Goal: Task Accomplishment & Management: Manage account settings

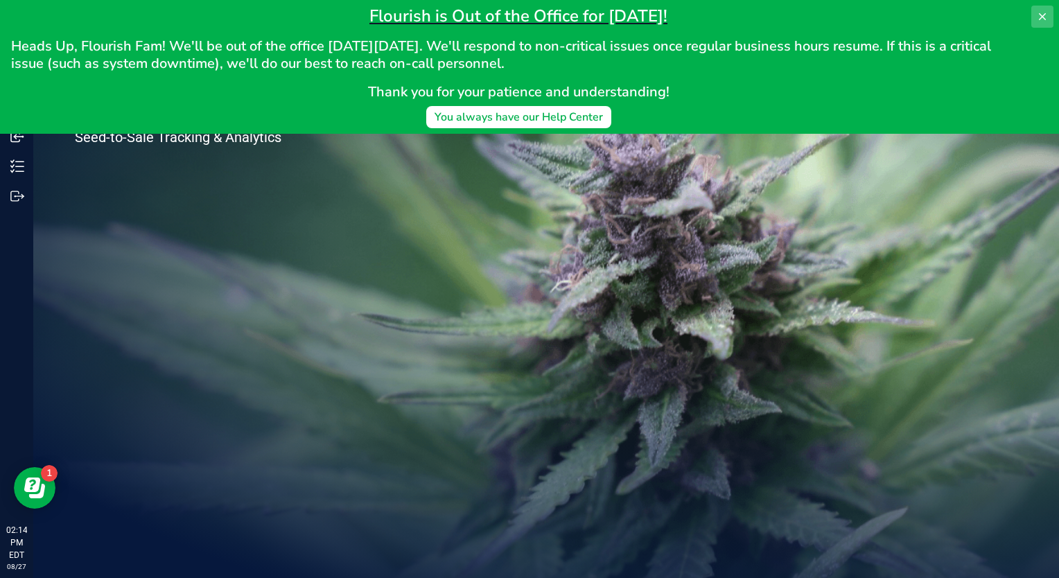
click at [1042, 15] on icon at bounding box center [1041, 16] width 11 height 11
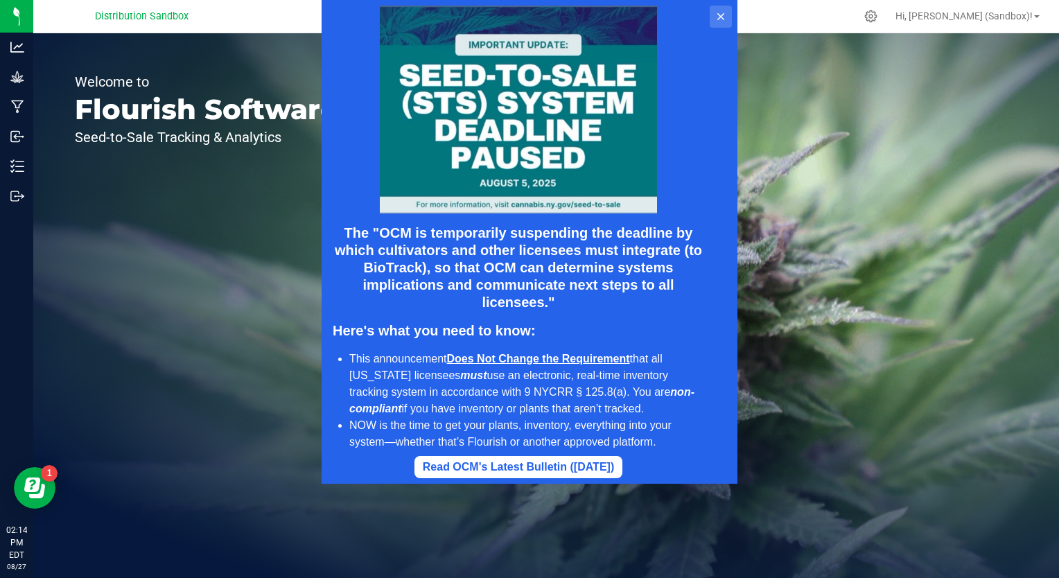
click at [720, 11] on icon at bounding box center [720, 16] width 11 height 11
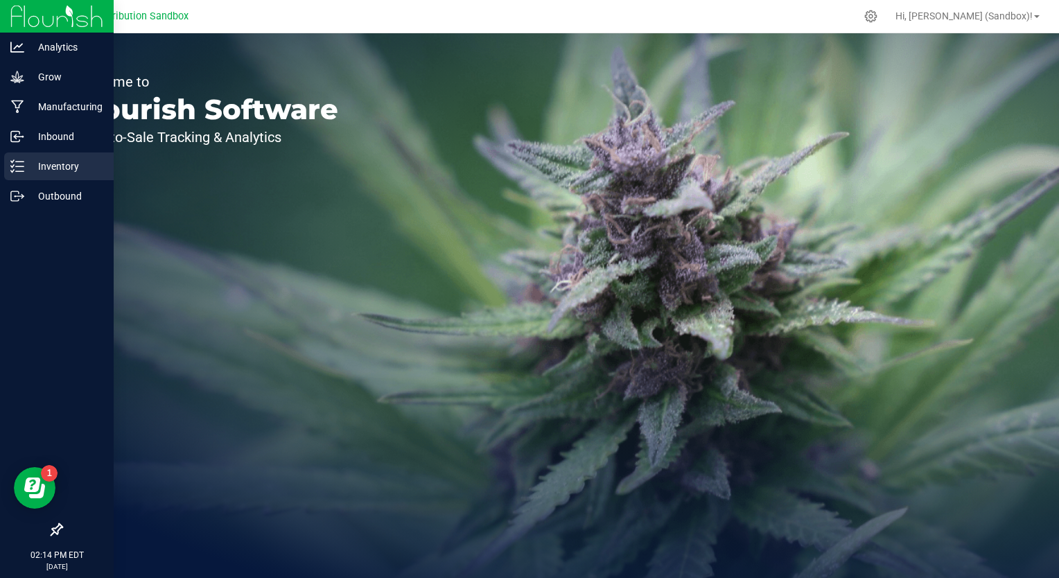
click at [42, 164] on p "Inventory" at bounding box center [65, 166] width 83 height 17
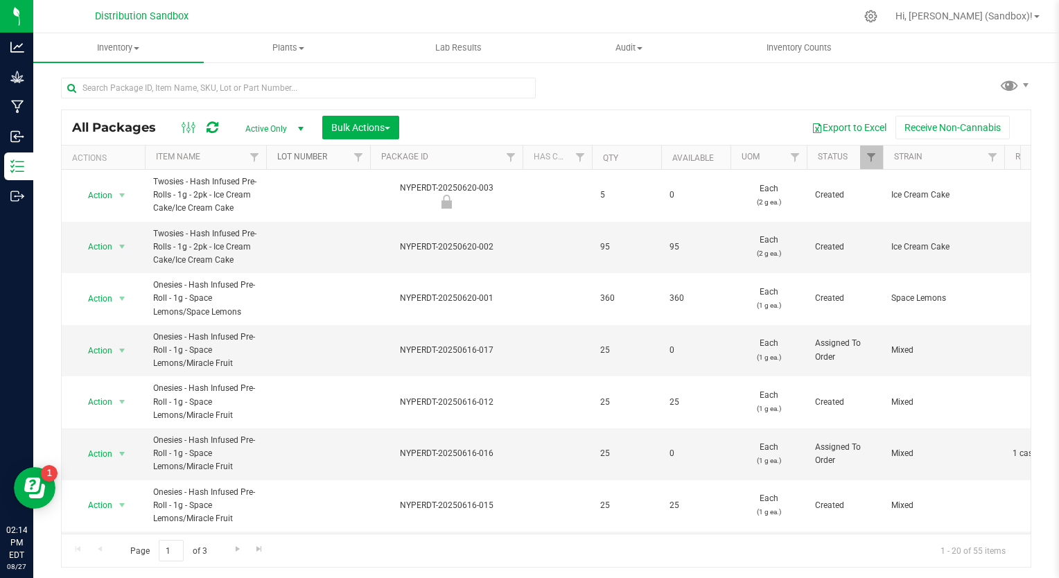
click at [313, 158] on link "Lot Number" at bounding box center [302, 157] width 50 height 10
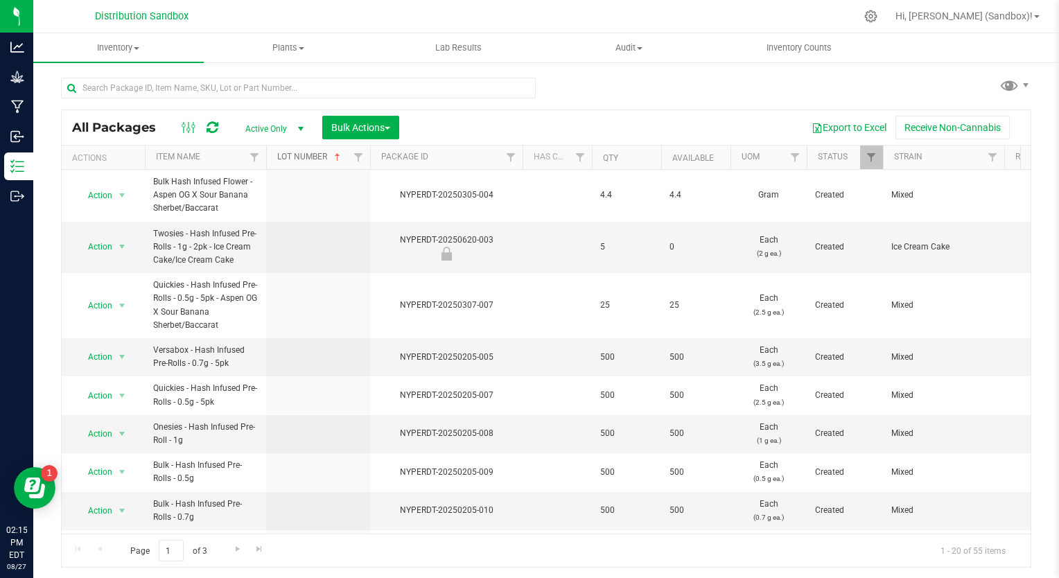
click at [313, 158] on link "Lot Number" at bounding box center [310, 157] width 66 height 10
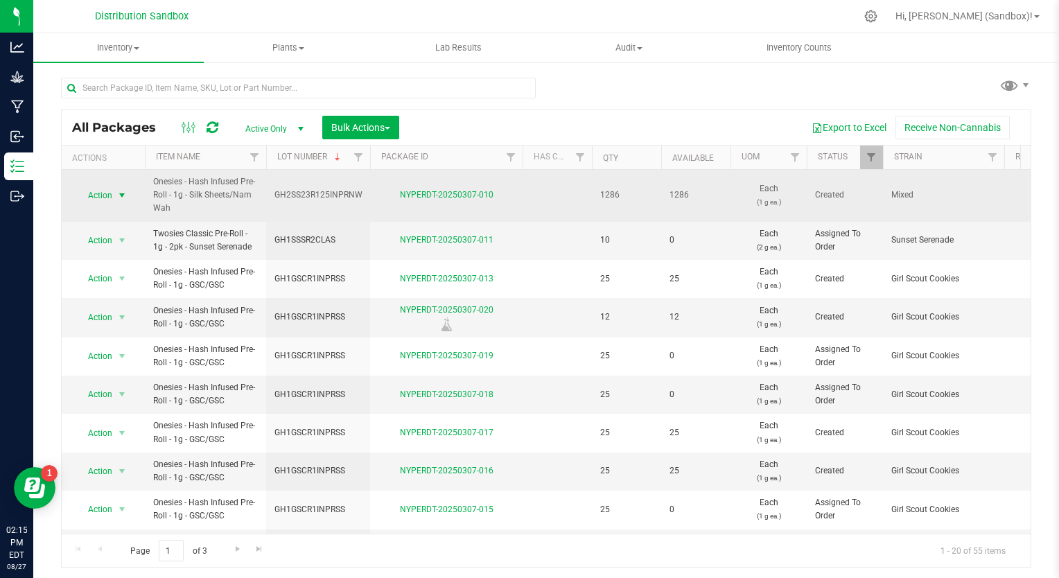
click at [123, 197] on span "select" at bounding box center [121, 195] width 11 height 11
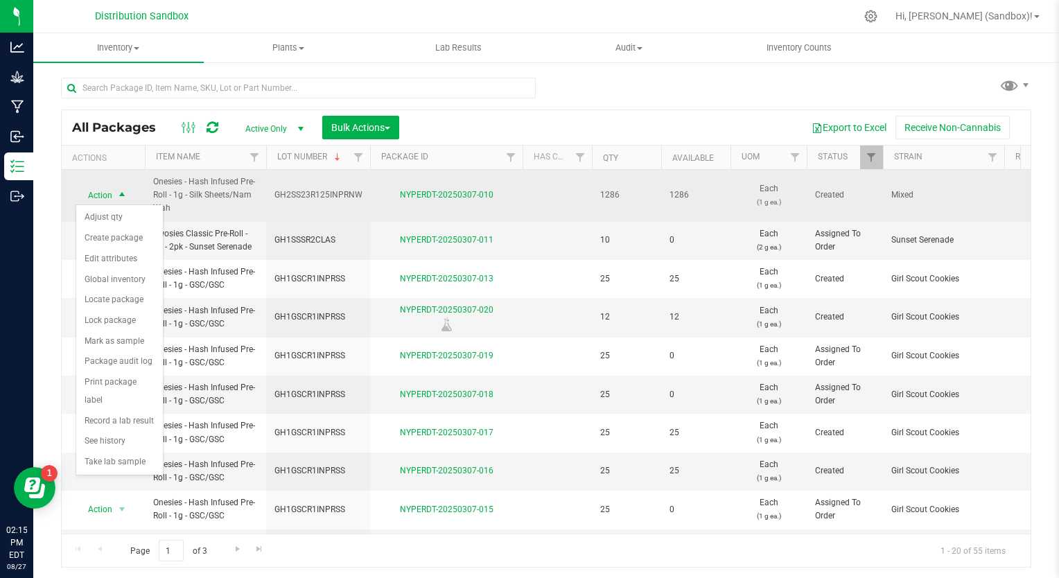
click at [202, 190] on span "Onesies - Hash Infused Pre-Roll - 1g - Silk Sheets/Nam Wah" at bounding box center [205, 195] width 105 height 40
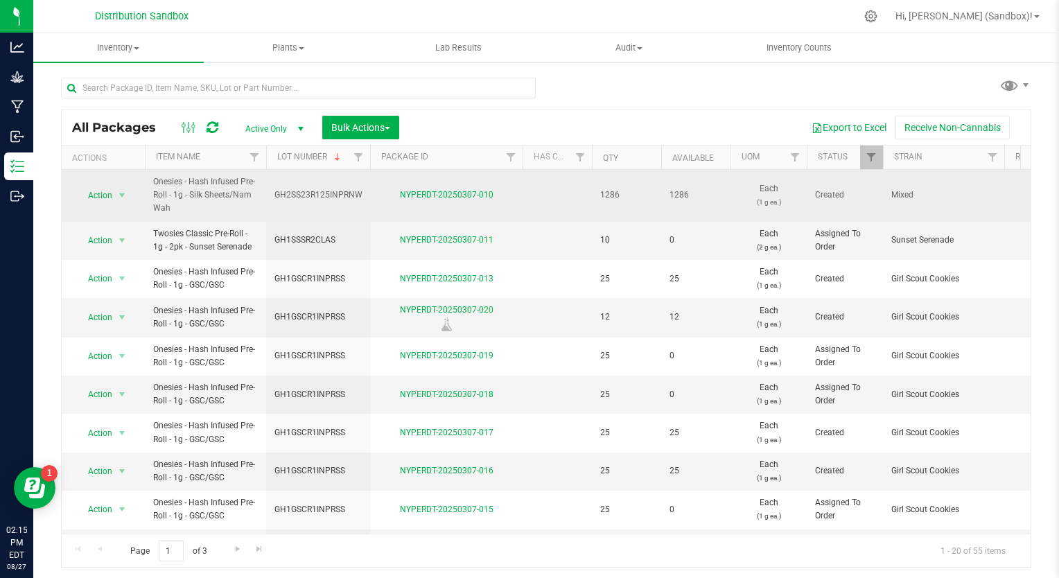
click at [188, 186] on span "Onesies - Hash Infused Pre-Roll - 1g - Silk Sheets/Nam Wah" at bounding box center [205, 195] width 105 height 40
click at [121, 197] on span "select" at bounding box center [121, 195] width 11 height 11
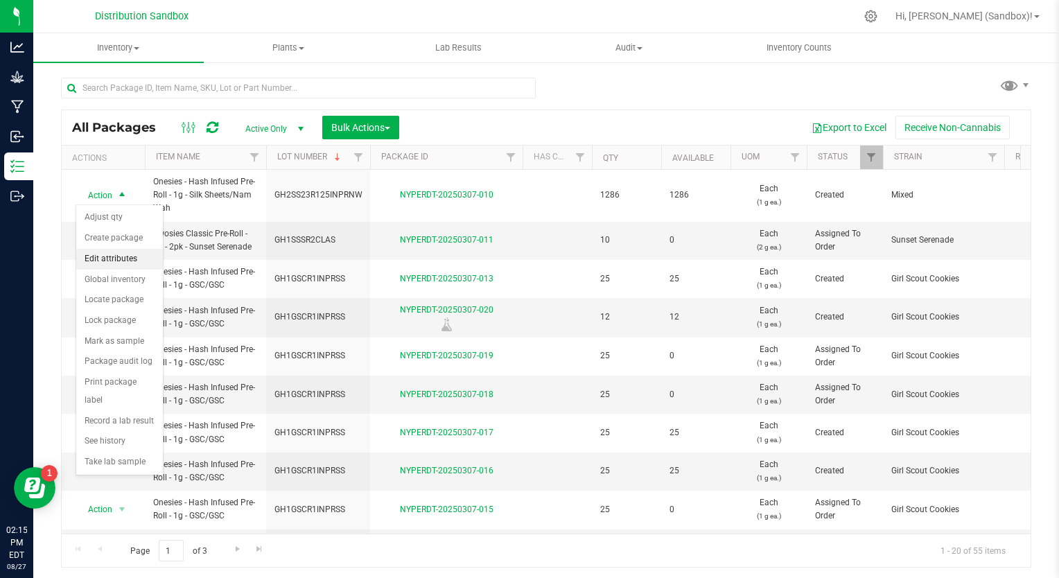
click at [122, 250] on li "Edit attributes" at bounding box center [119, 259] width 87 height 21
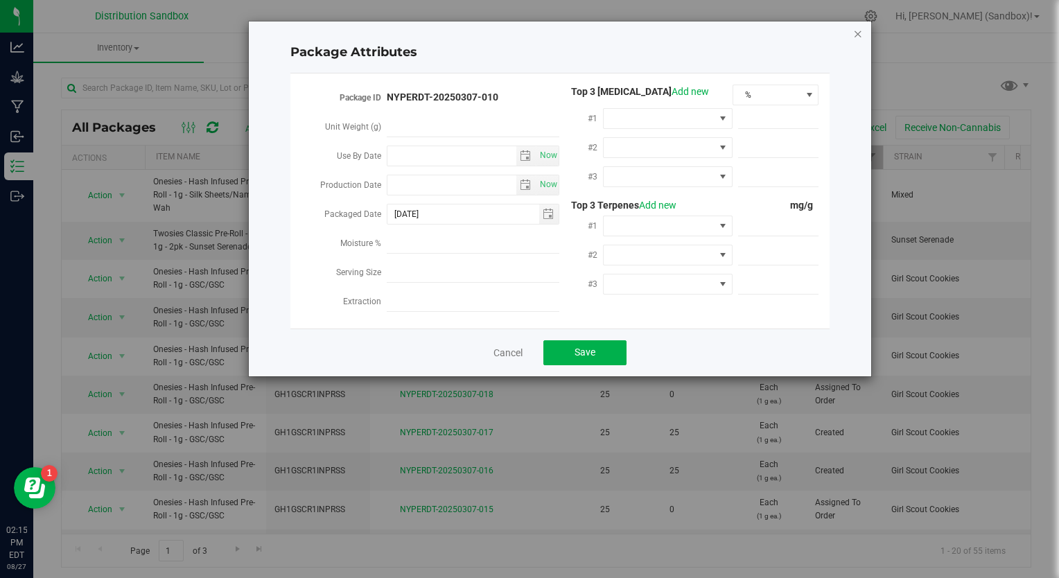
click at [858, 36] on icon "Close modal" at bounding box center [858, 33] width 10 height 17
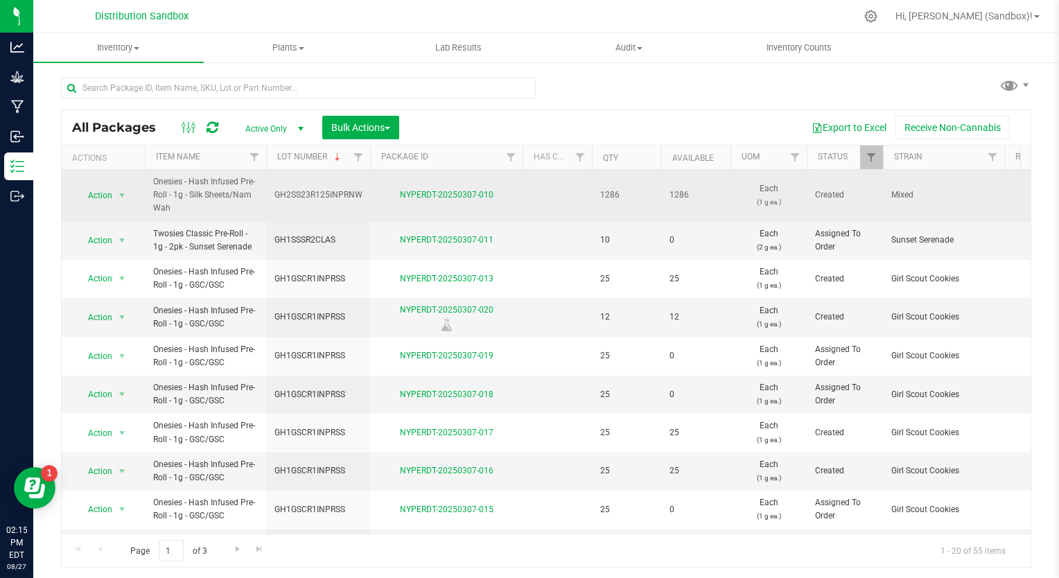
click at [575, 194] on td at bounding box center [556, 196] width 69 height 52
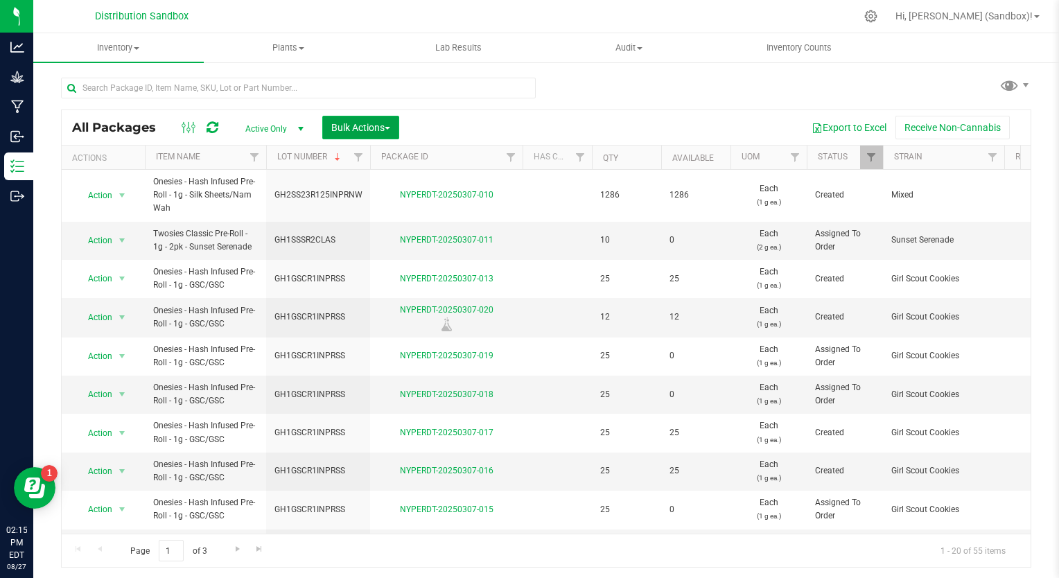
click at [386, 125] on span "Bulk Actions" at bounding box center [360, 127] width 59 height 11
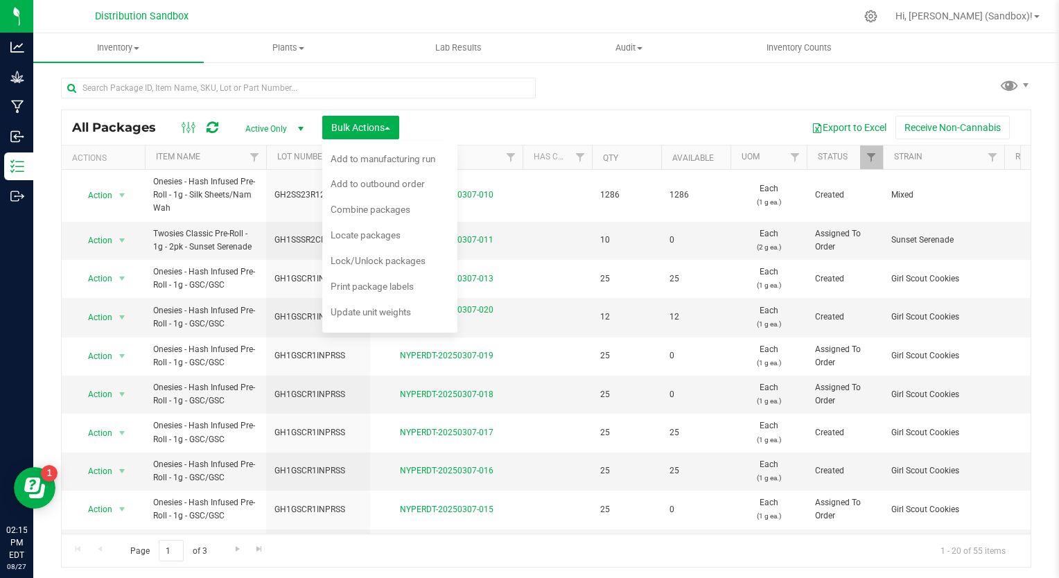
click at [439, 120] on div "Export to Excel Receive Non-Cannabis" at bounding box center [714, 128] width 610 height 24
click at [1020, 80] on span at bounding box center [1025, 85] width 11 height 11
click at [935, 89] on div "All Packages Active Only Active Only Lab Samples Locked All Bulk Actions Add to…" at bounding box center [546, 315] width 970 height 503
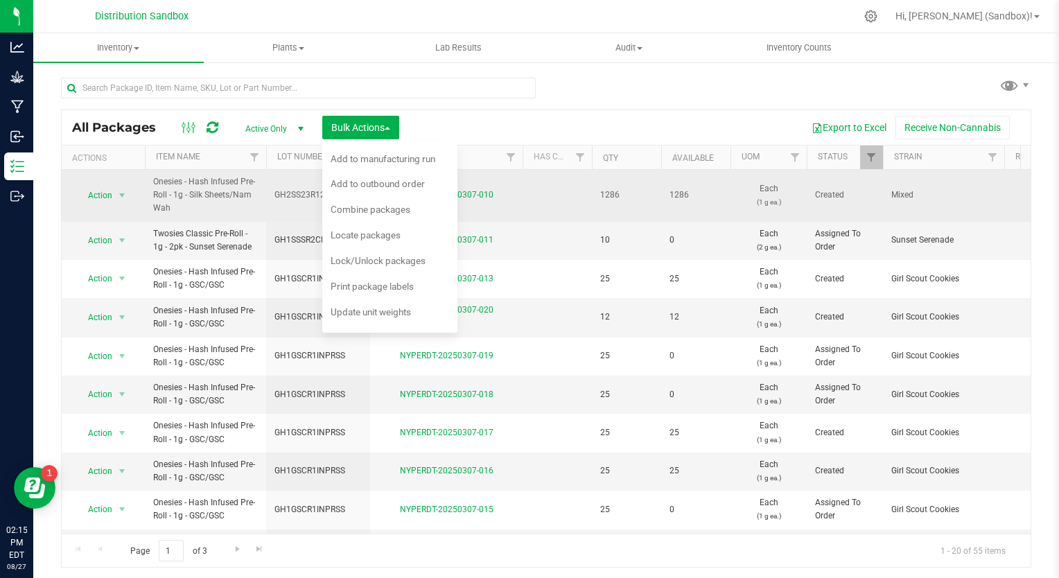
scroll to position [346, 0]
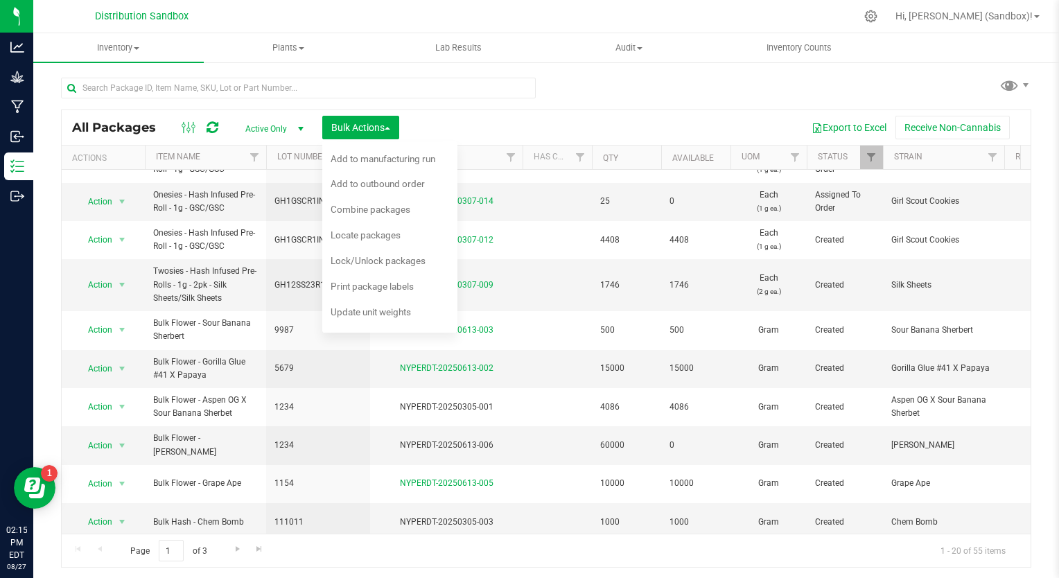
click at [572, 90] on div "All Packages Active Only Active Only Lab Samples Locked All Bulk Actions Add to…" at bounding box center [546, 315] width 970 height 503
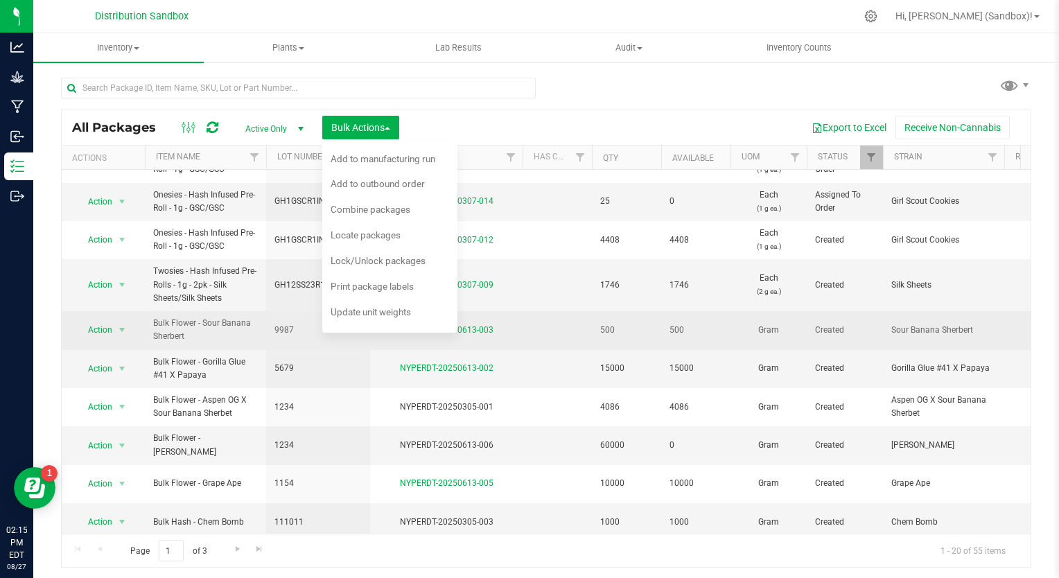
click at [285, 328] on span "9987" at bounding box center [317, 330] width 87 height 13
click at [487, 330] on link "NYPERDT-20250613-003" at bounding box center [447, 330] width 94 height 10
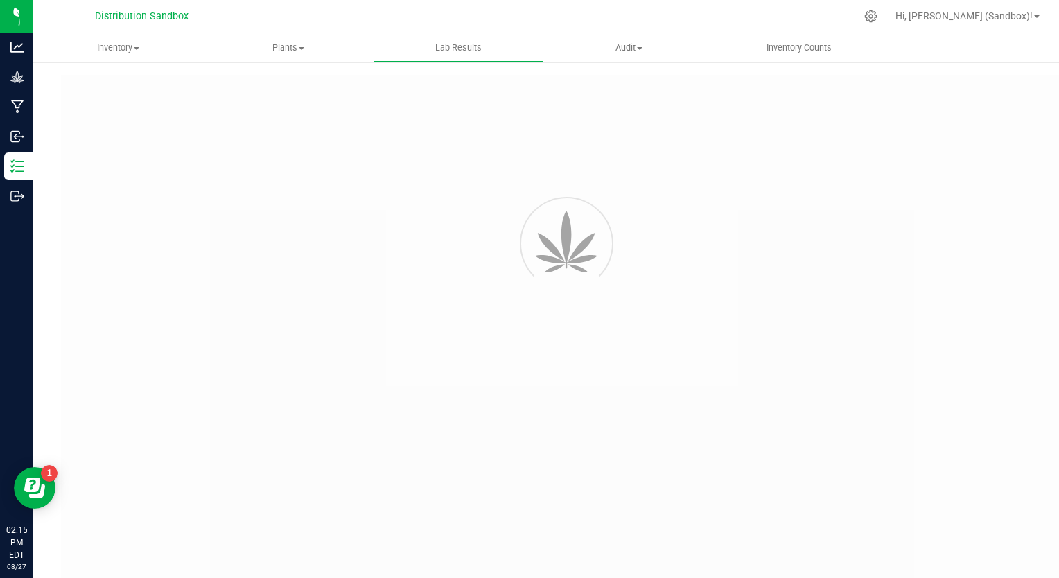
type input "NYPERDT-20250613-003"
type input "[DATE] 12:55 PM"
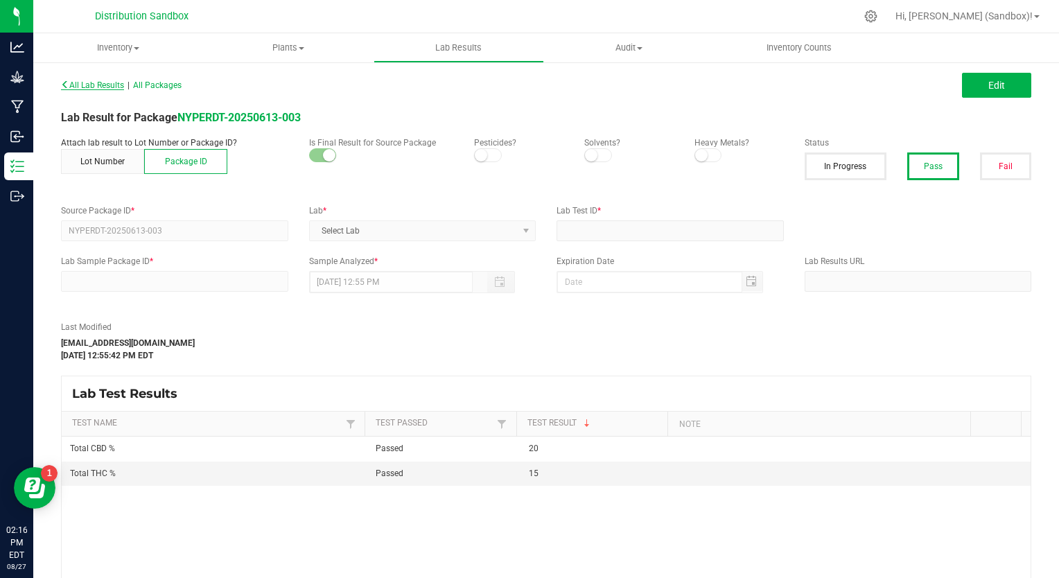
click at [100, 87] on span "All Lab Results" at bounding box center [92, 85] width 63 height 10
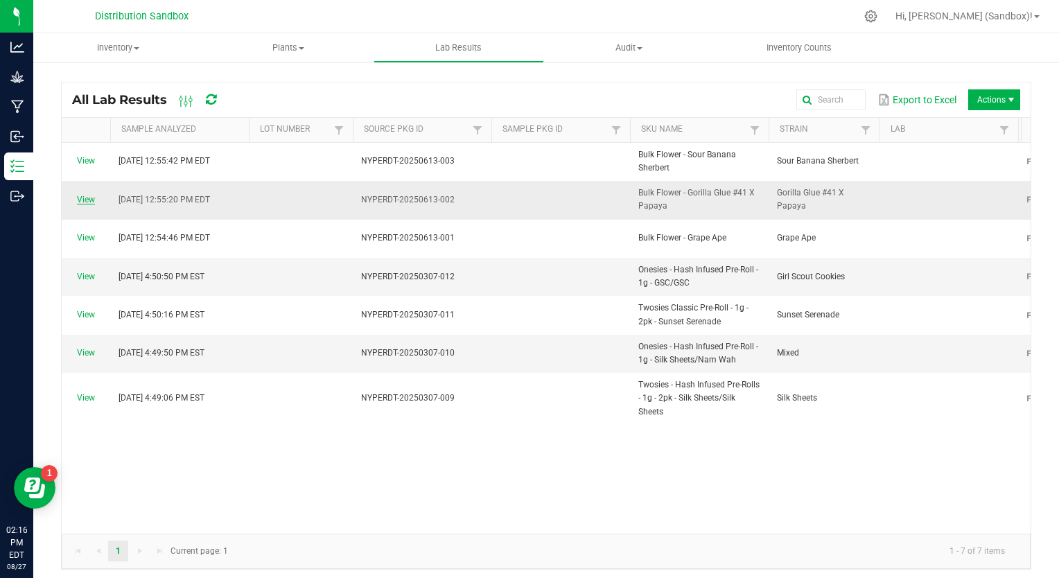
click at [85, 200] on link "View" at bounding box center [86, 200] width 18 height 10
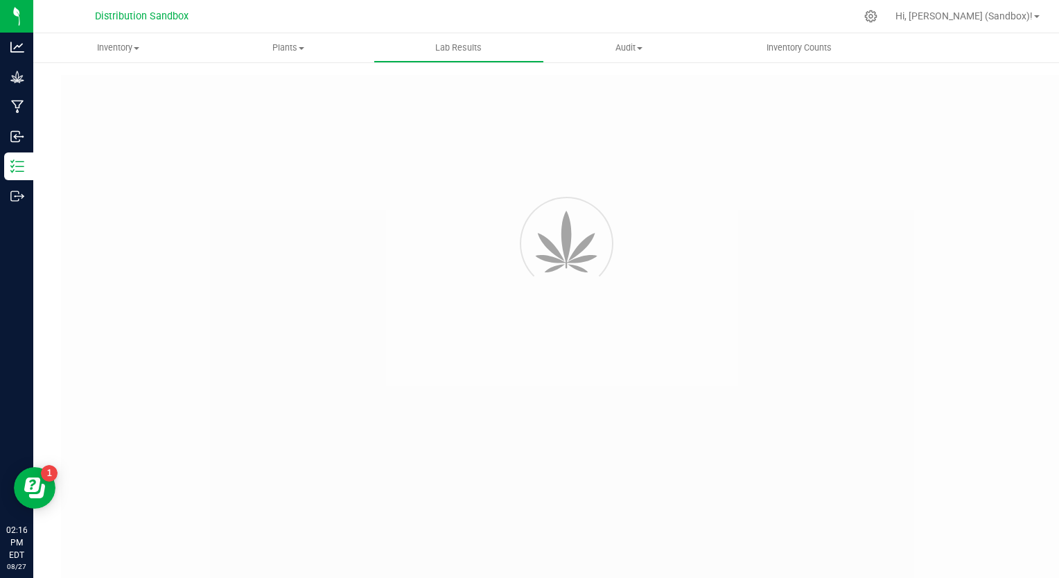
type input "NYPERDT-20250613-002"
type input "[DATE] 12:55 PM"
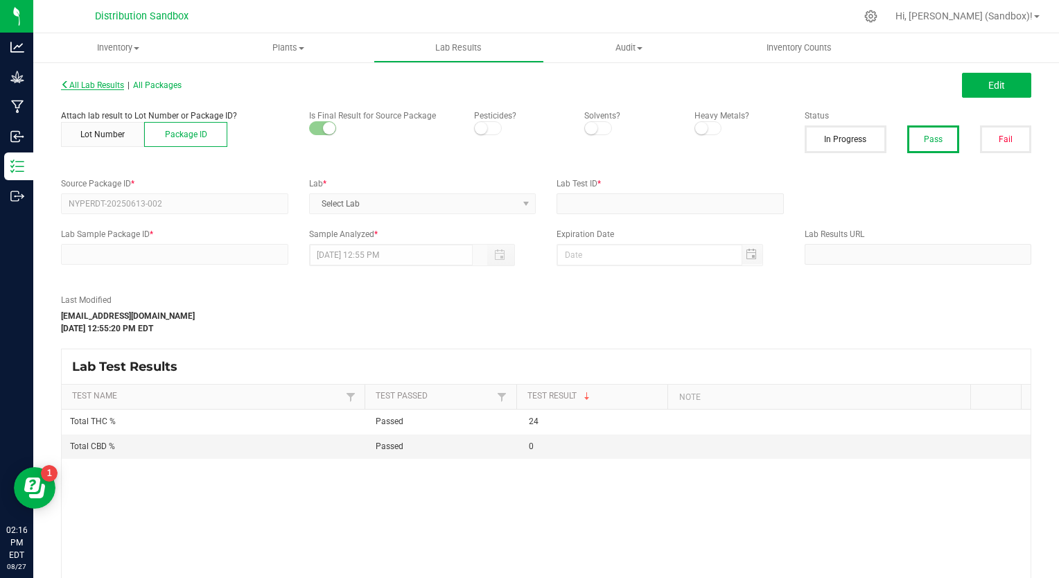
click at [62, 82] on icon at bounding box center [65, 84] width 8 height 8
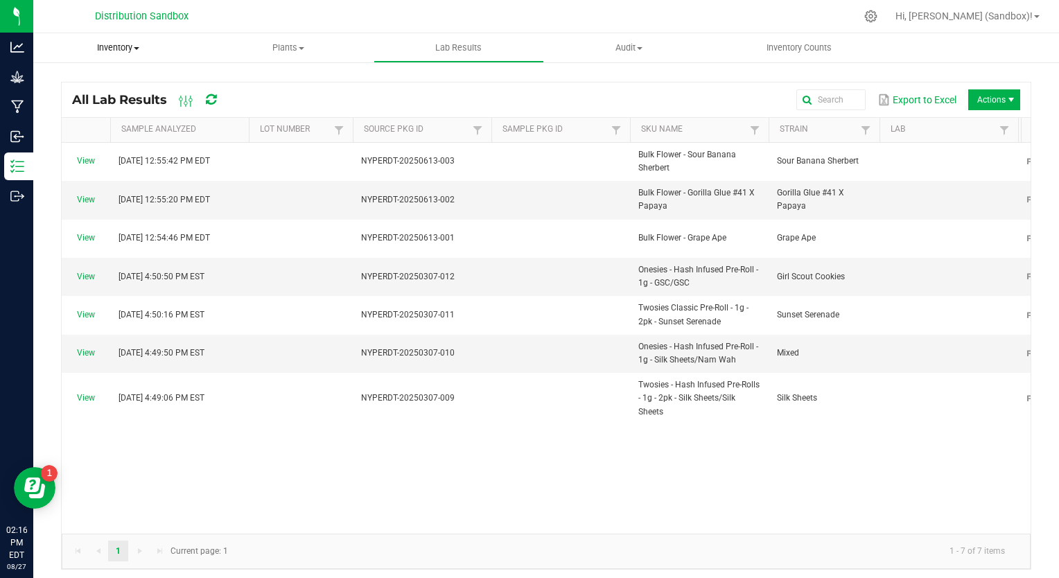
click at [128, 49] on span "Inventory" at bounding box center [118, 48] width 170 height 12
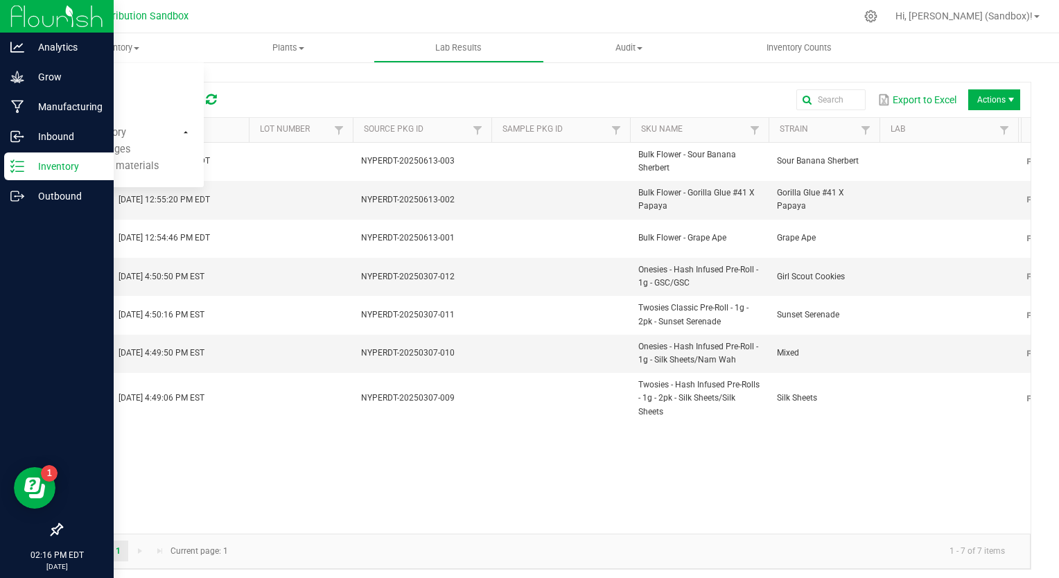
click at [40, 163] on p "Inventory" at bounding box center [65, 166] width 83 height 17
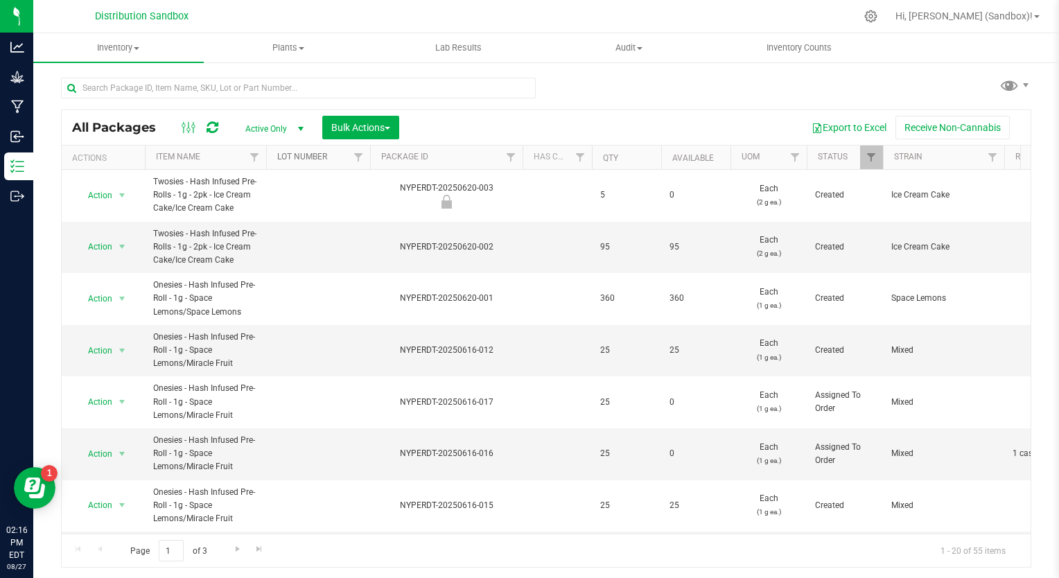
click at [308, 152] on link "Lot Number" at bounding box center [302, 157] width 50 height 10
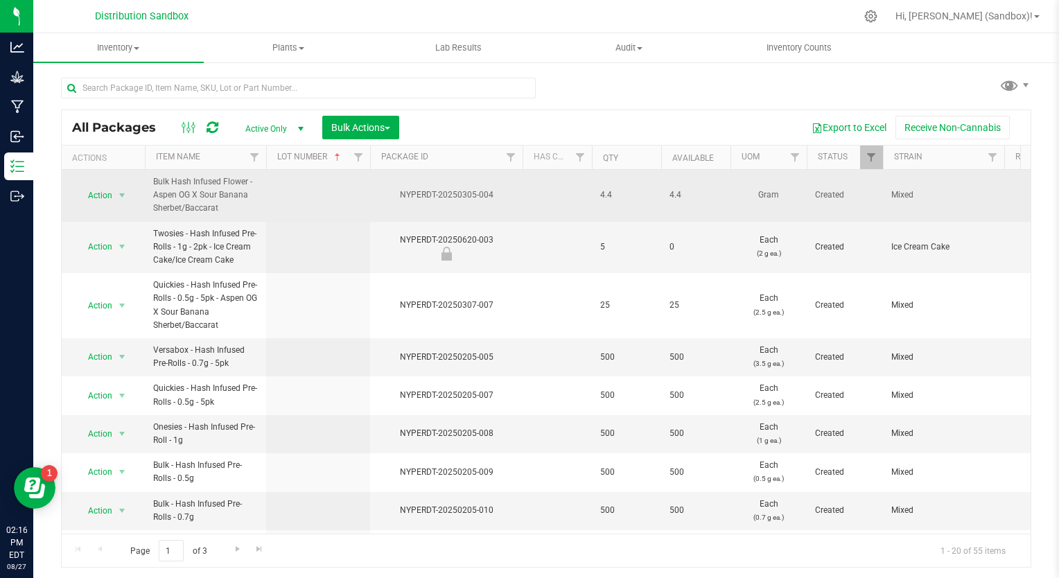
click at [221, 201] on span "Bulk Hash Infused Flower - Aspen OG X Sour Banana Sherbet/Baccarat" at bounding box center [205, 195] width 105 height 40
click at [123, 198] on span "select" at bounding box center [121, 195] width 11 height 11
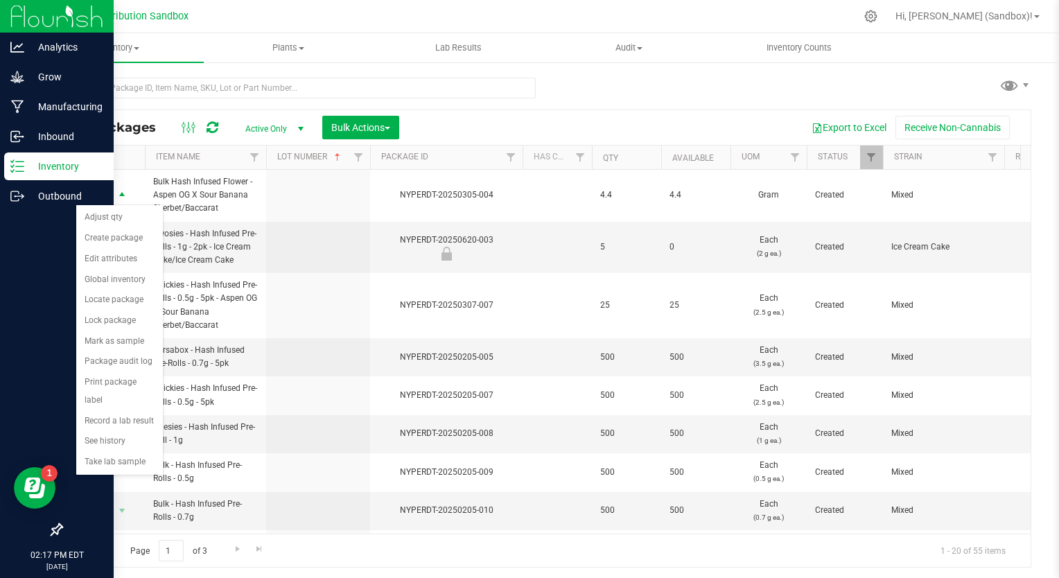
click at [8, 18] on div at bounding box center [57, 16] width 114 height 33
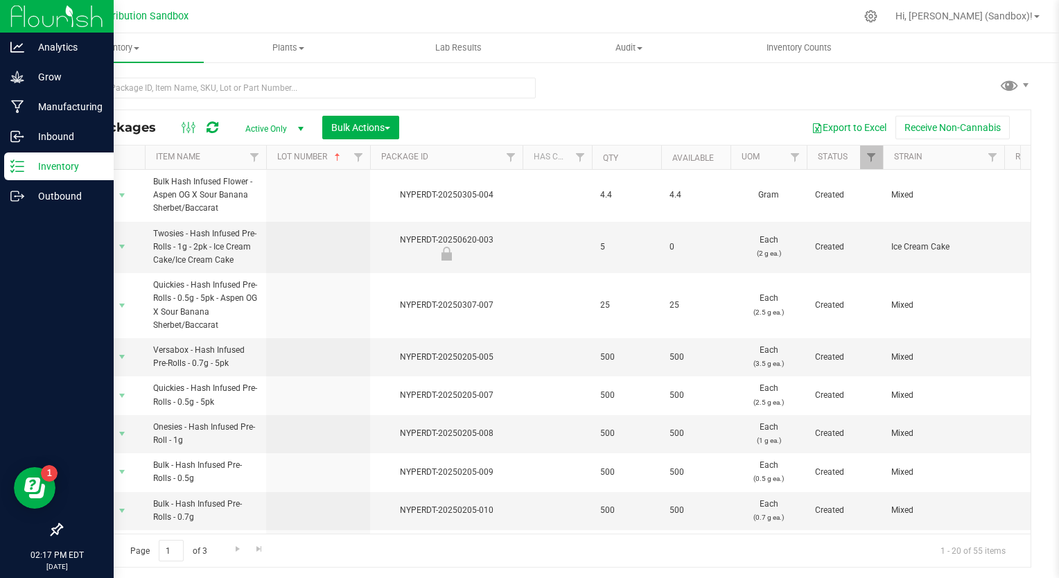
click at [47, 11] on img at bounding box center [56, 16] width 93 height 33
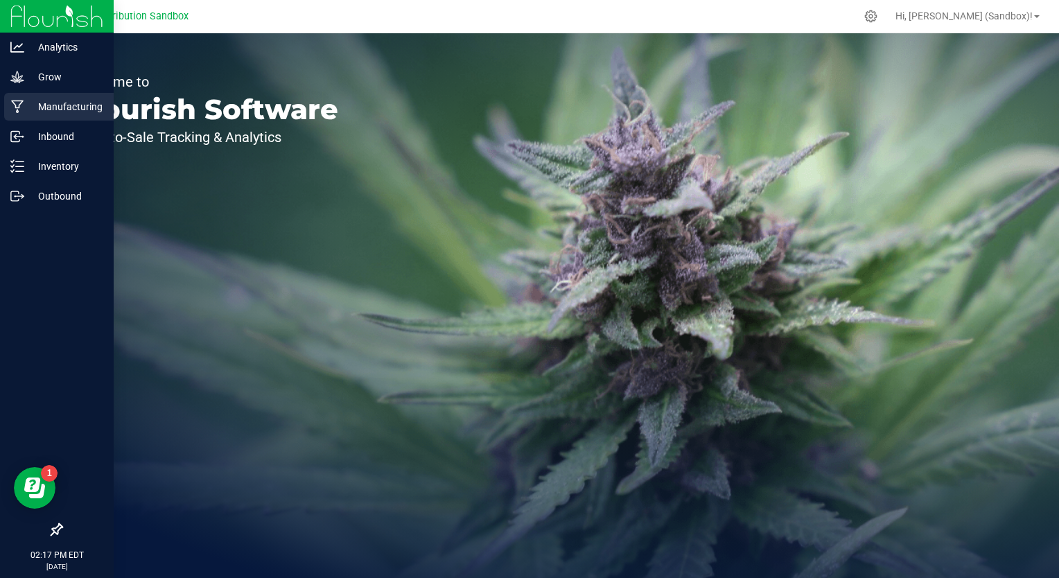
click at [28, 103] on p "Manufacturing" at bounding box center [65, 106] width 83 height 17
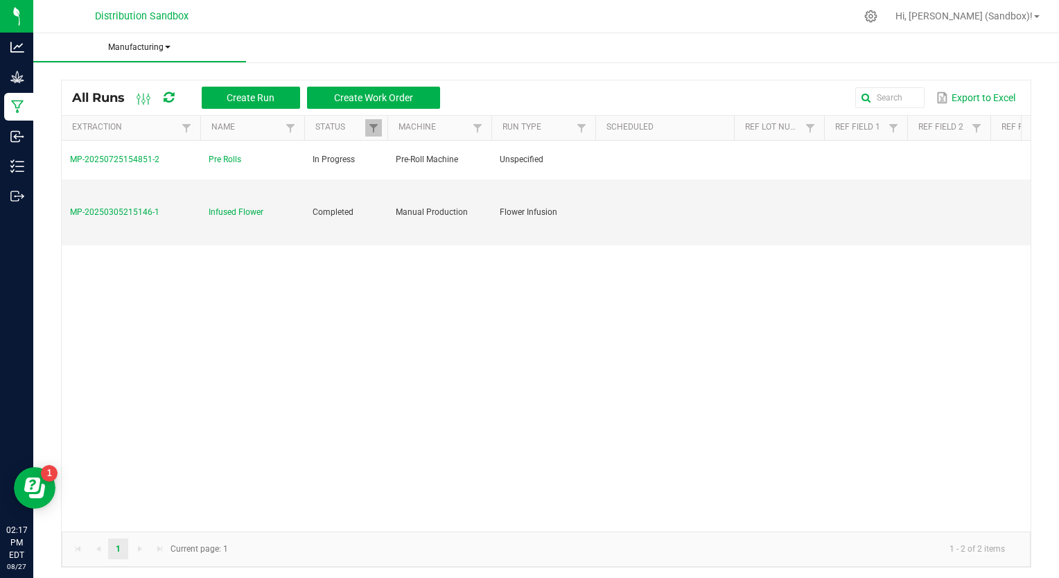
click at [165, 46] on span at bounding box center [168, 47] width 6 height 3
click at [167, 44] on span "Manufacturing" at bounding box center [139, 48] width 213 height 12
click at [1002, 12] on span "Hi, [PERSON_NAME] (Sandbox)!" at bounding box center [963, 15] width 137 height 11
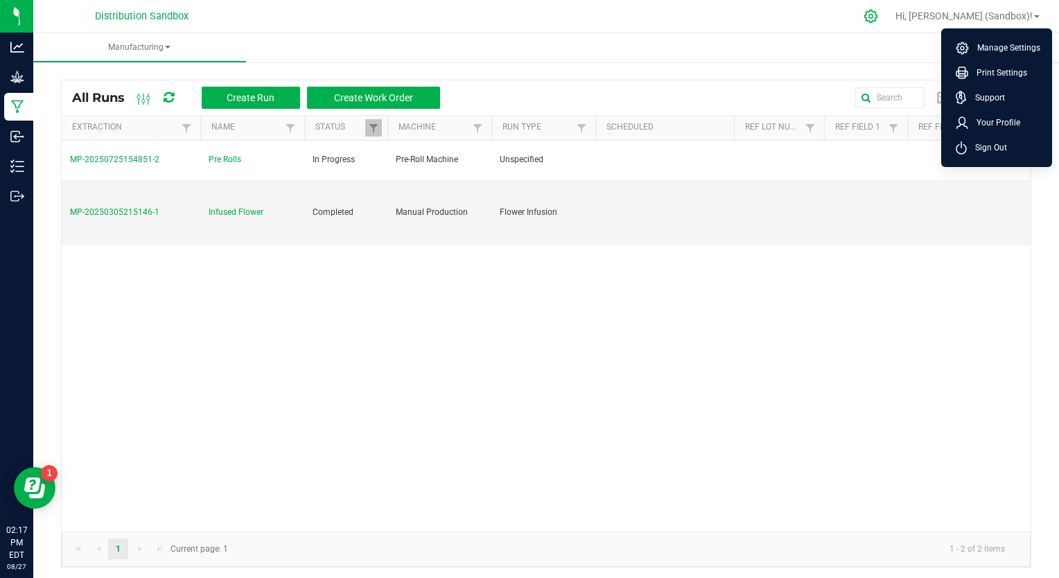
click at [878, 15] on icon at bounding box center [870, 16] width 15 height 15
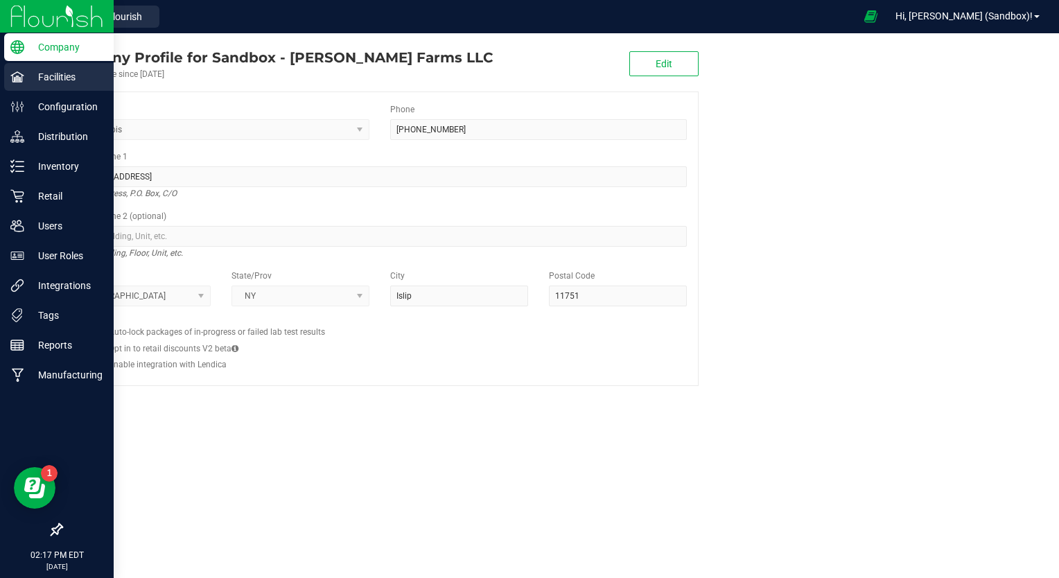
click at [11, 74] on icon at bounding box center [17, 77] width 14 height 14
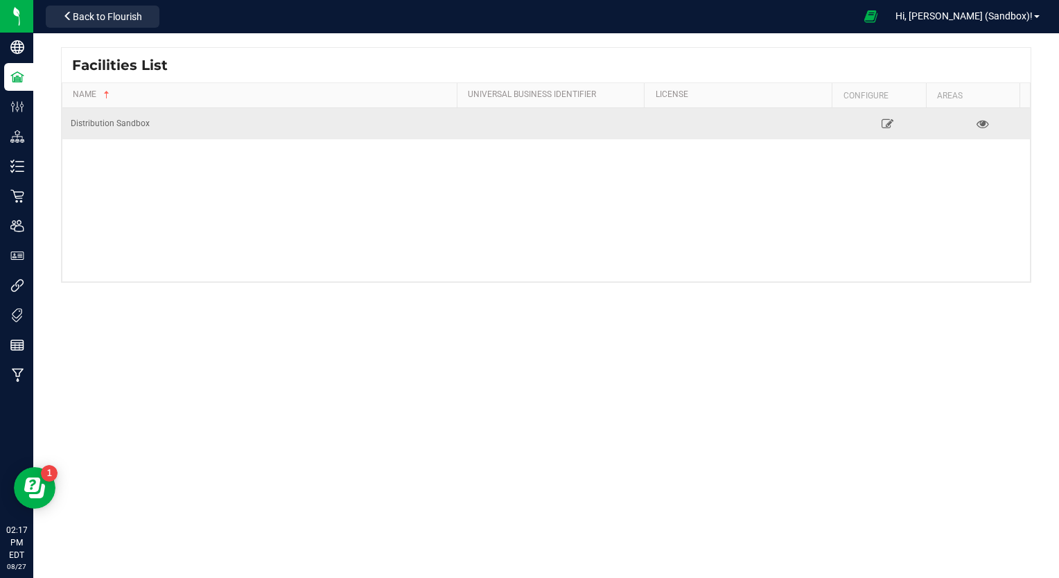
click at [114, 127] on div "Distribution Sandbox" at bounding box center [262, 123] width 382 height 13
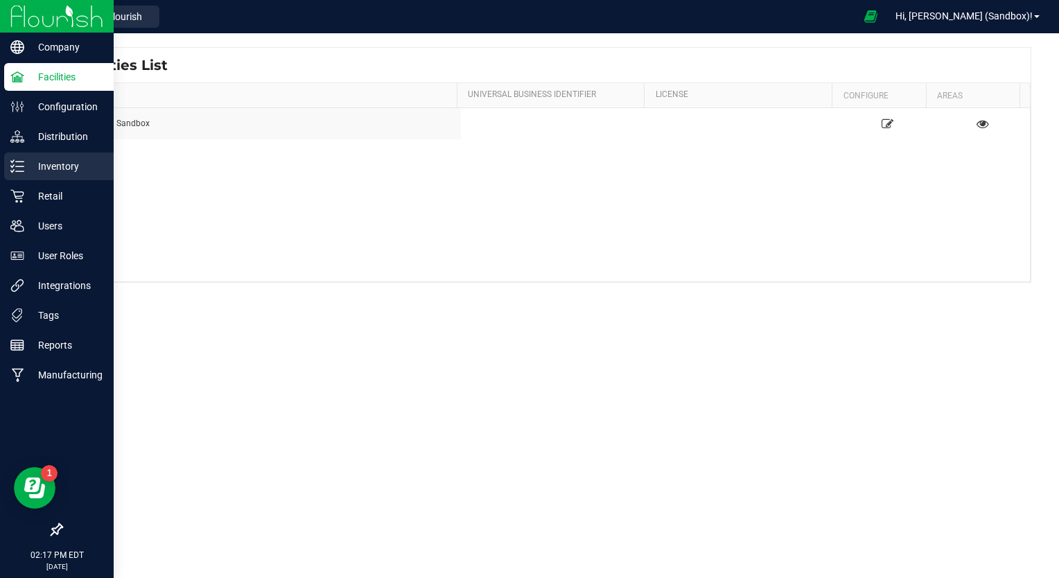
click at [37, 169] on p "Inventory" at bounding box center [65, 166] width 83 height 17
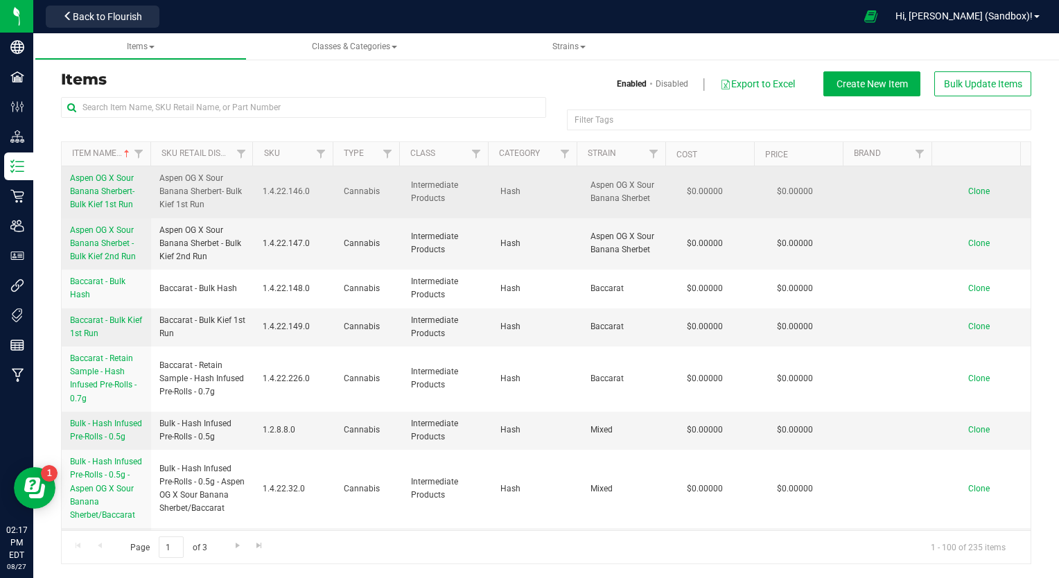
click at [288, 193] on span "1.4.22.146.0" at bounding box center [295, 191] width 64 height 13
click at [118, 188] on span "Aspen OG X Sour Banana Sherbert- Bulk Kief 1st Run" at bounding box center [102, 191] width 64 height 36
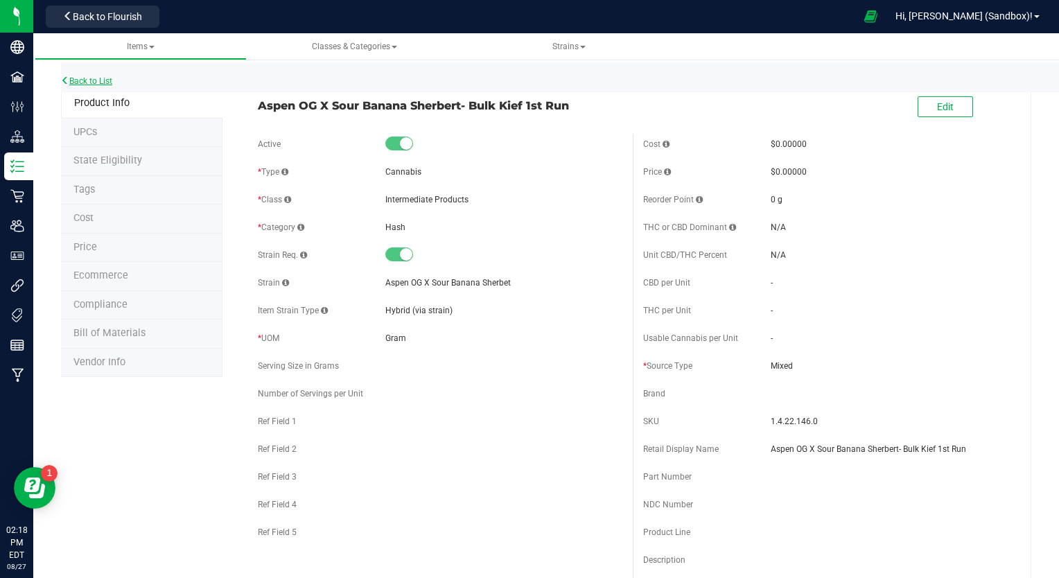
click at [79, 80] on link "Back to List" at bounding box center [86, 81] width 51 height 10
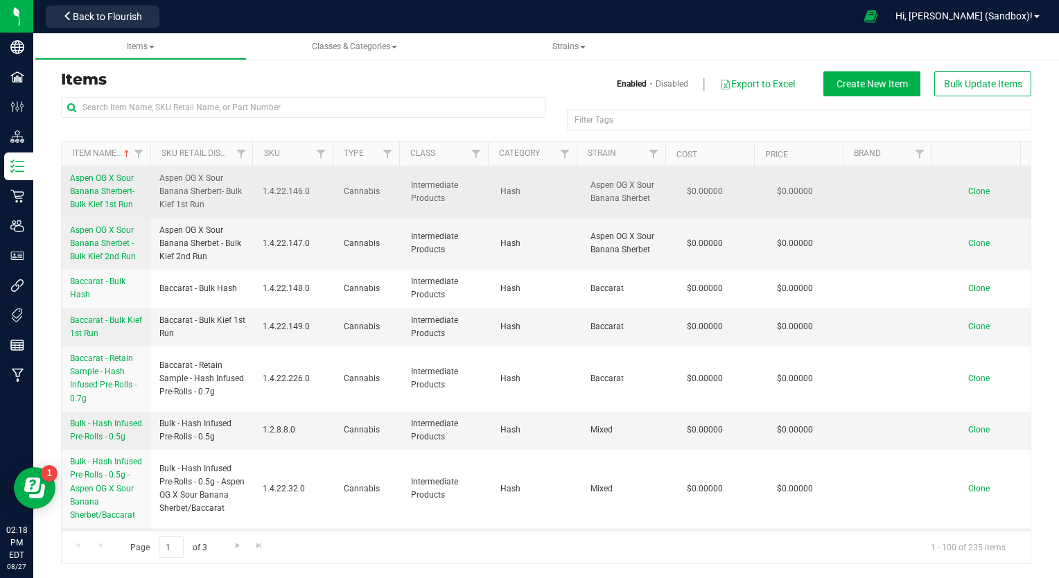
click at [89, 181] on span "Aspen OG X Sour Banana Sherbert- Bulk Kief 1st Run" at bounding box center [102, 191] width 64 height 36
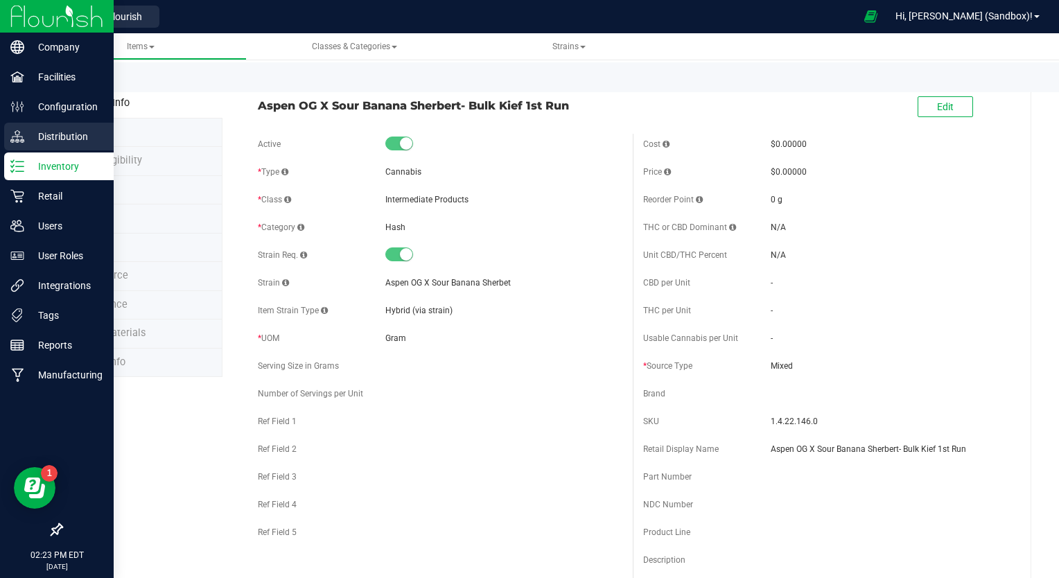
click at [37, 136] on p "Distribution" at bounding box center [65, 136] width 83 height 17
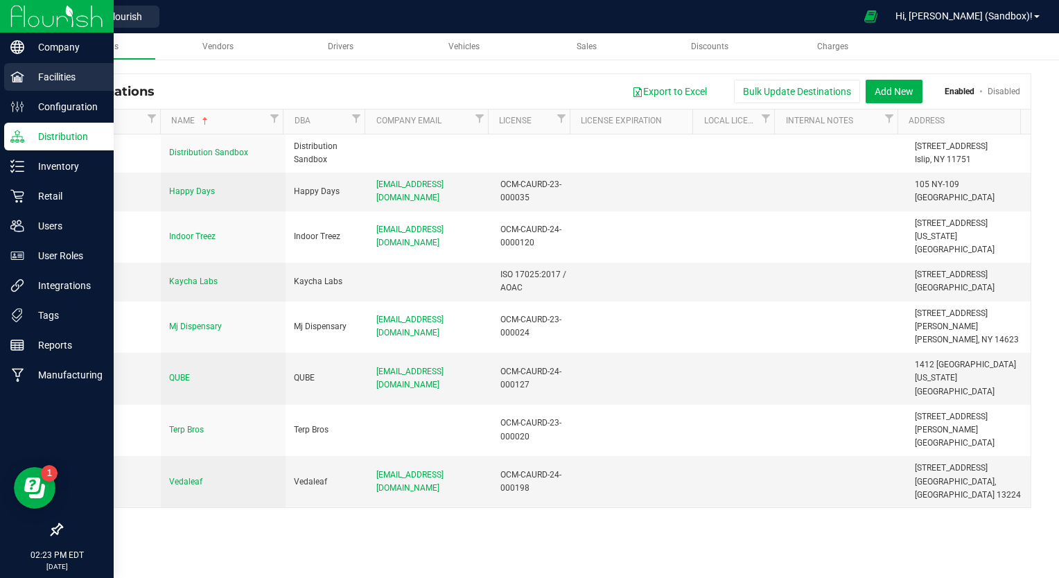
click at [53, 80] on p "Facilities" at bounding box center [65, 77] width 83 height 17
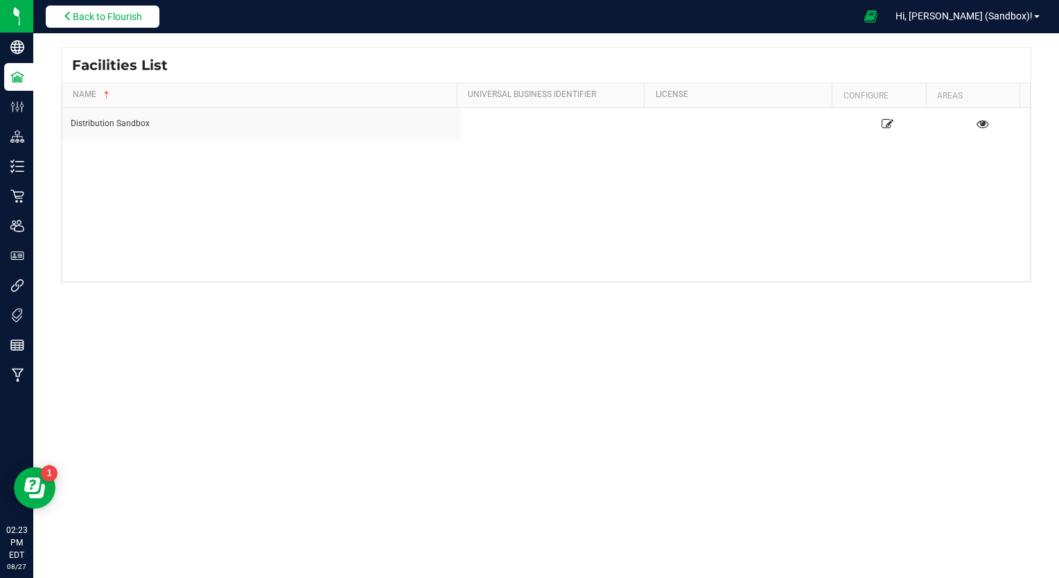
click at [75, 21] on span "Back to Flourish" at bounding box center [107, 16] width 69 height 11
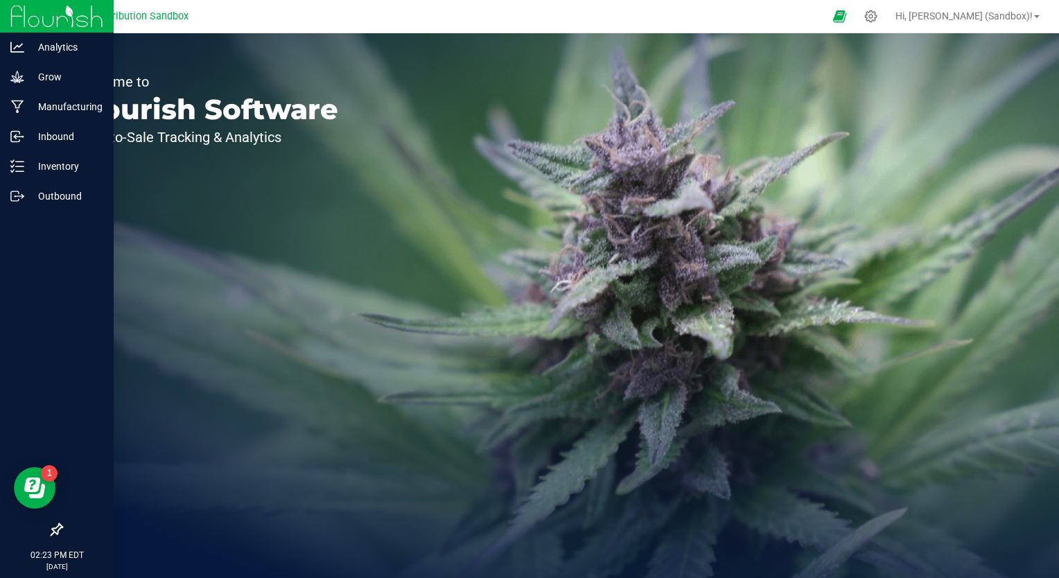
click at [22, 18] on img at bounding box center [56, 16] width 93 height 33
click at [35, 68] on div "Grow" at bounding box center [58, 77] width 109 height 28
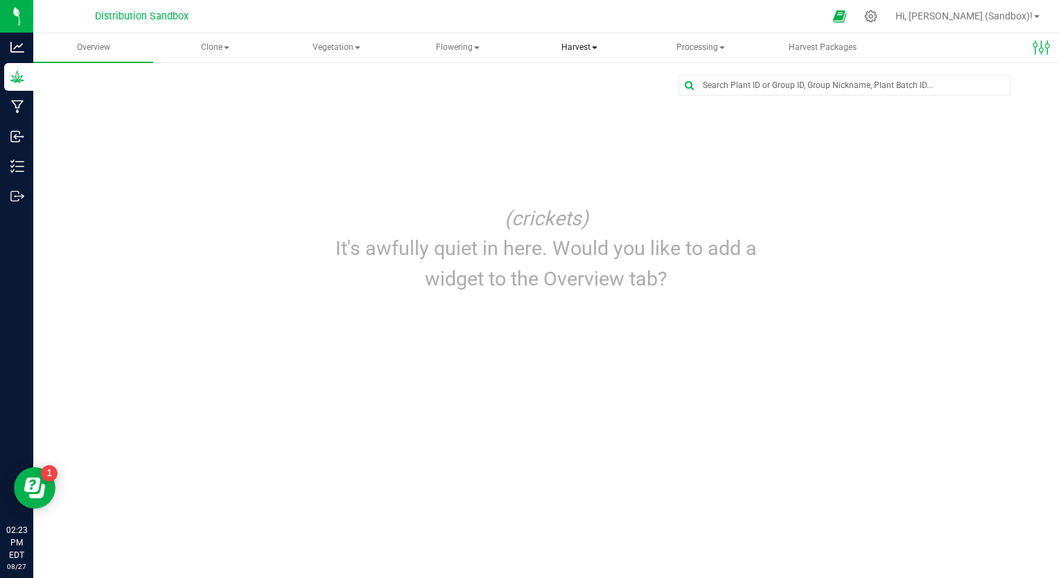
click at [567, 42] on span "Harvest" at bounding box center [579, 48] width 118 height 28
click at [224, 46] on span at bounding box center [227, 47] width 6 height 3
click at [106, 46] on span "Overview" at bounding box center [93, 48] width 71 height 12
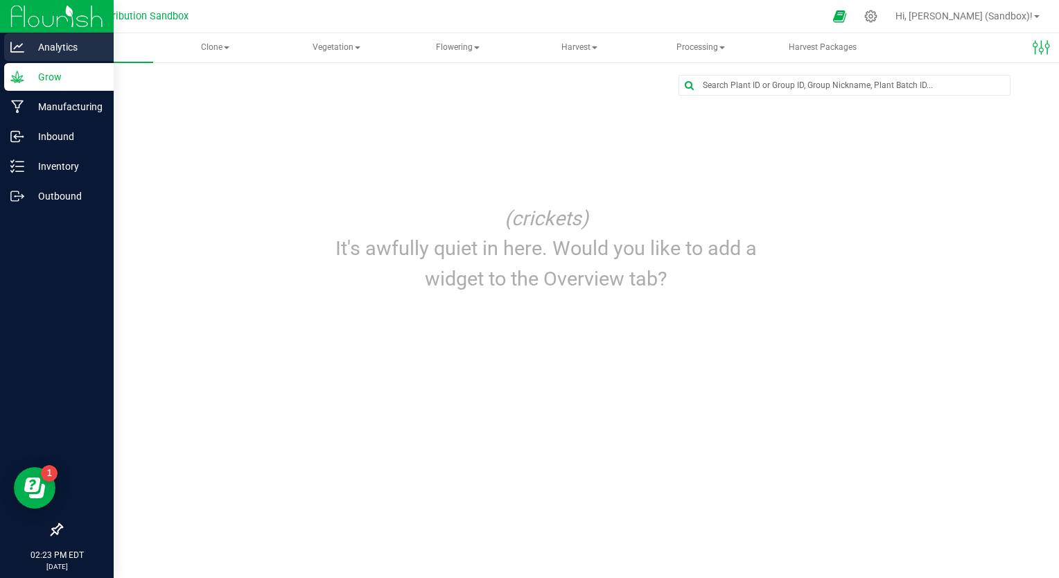
click at [17, 42] on icon at bounding box center [17, 47] width 14 height 14
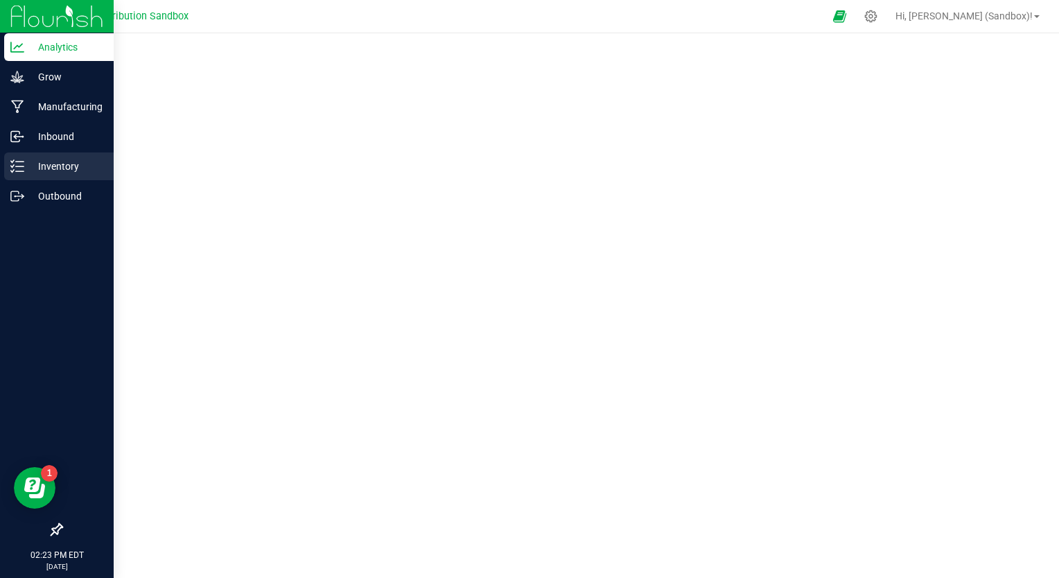
click at [53, 170] on p "Inventory" at bounding box center [65, 166] width 83 height 17
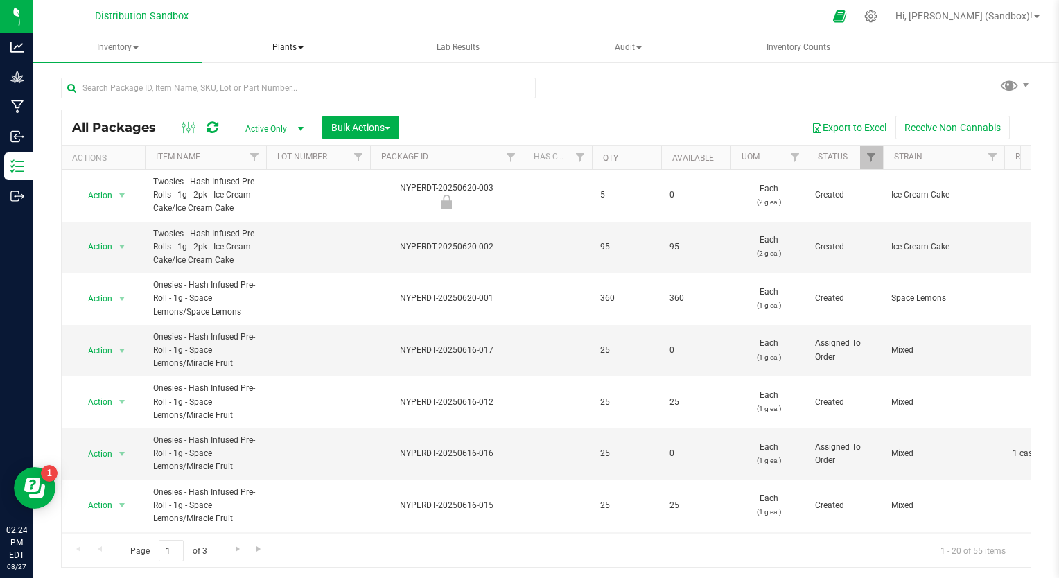
click at [296, 51] on span "Plants" at bounding box center [288, 48] width 168 height 28
click at [296, 51] on span "Plants" at bounding box center [288, 47] width 169 height 29
click at [139, 48] on span "Inventory" at bounding box center [118, 48] width 168 height 28
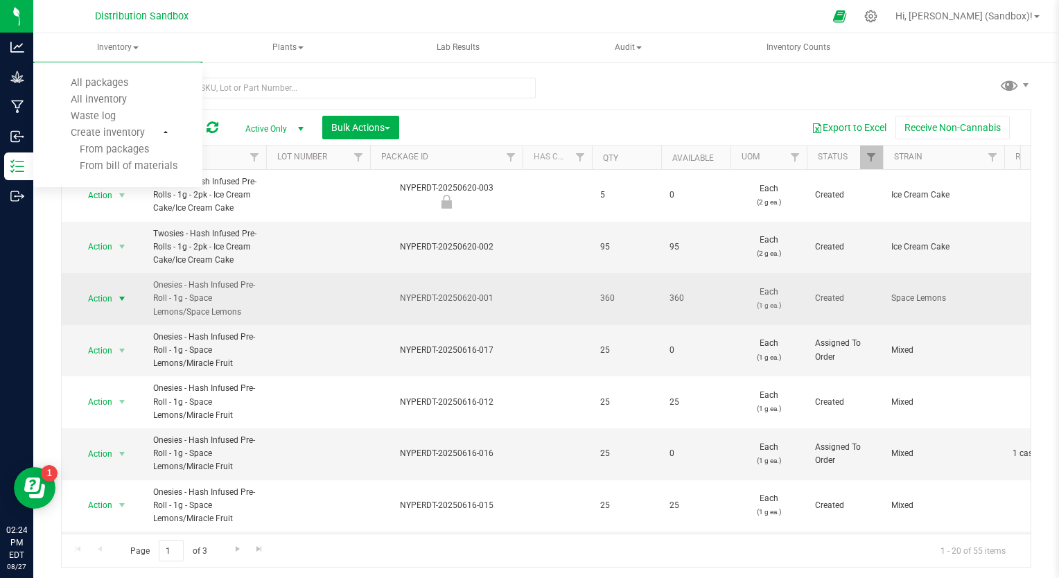
click at [119, 303] on span "select" at bounding box center [122, 298] width 17 height 19
click at [195, 296] on span "Onesies - Hash Infused Pre-Roll - 1g - Space Lemons/Space Lemons" at bounding box center [205, 299] width 105 height 40
click at [184, 292] on span "Onesies - Hash Infused Pre-Roll - 1g - Space Lemons/Space Lemons" at bounding box center [205, 299] width 105 height 40
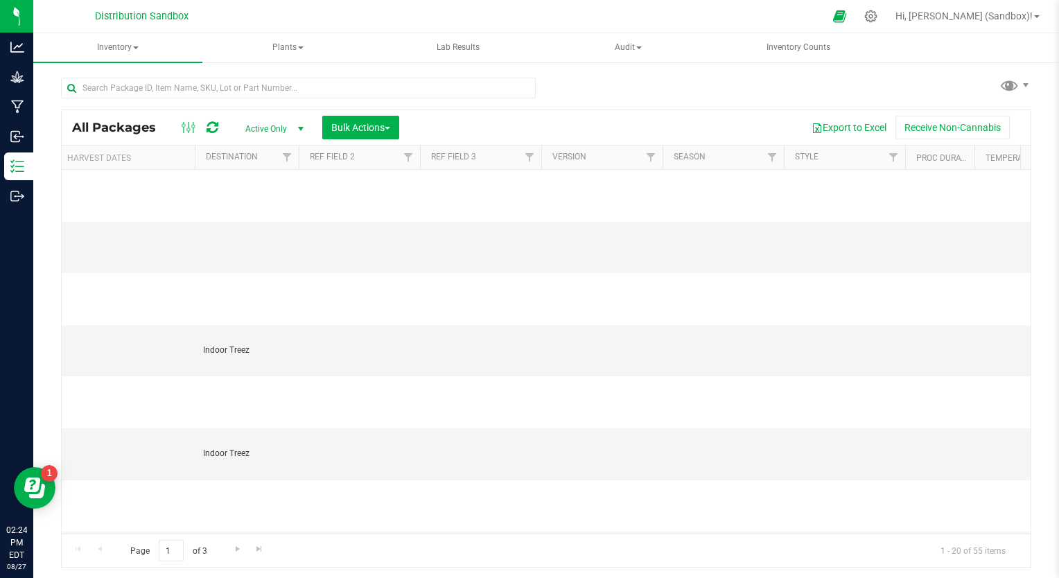
scroll to position [0, 4132]
